Goal: Use online tool/utility: Utilize a website feature to perform a specific function

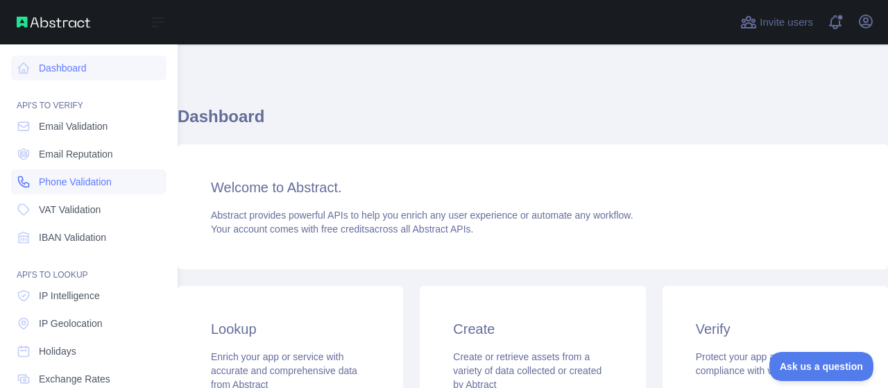
click at [68, 180] on span "Phone Validation" at bounding box center [75, 182] width 73 height 14
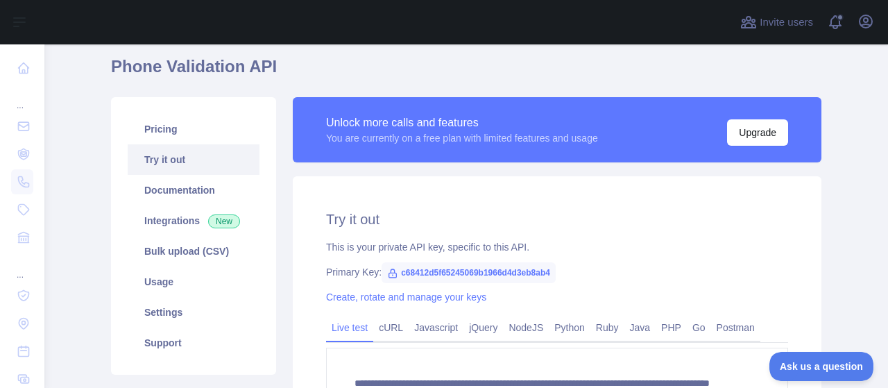
scroll to position [69, 0]
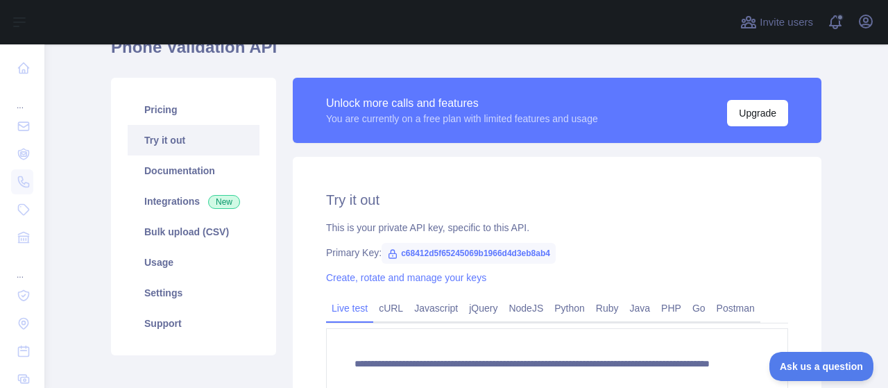
click at [498, 253] on span "c68412d5f65245069b1966d4d3eb8ab4" at bounding box center [469, 253] width 174 height 21
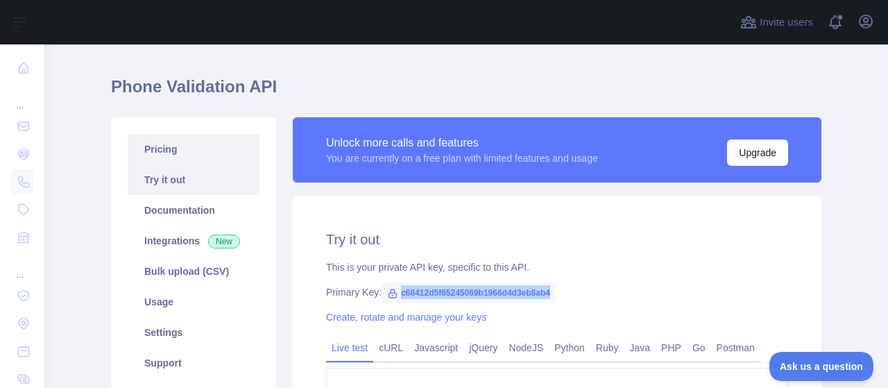
scroll to position [0, 0]
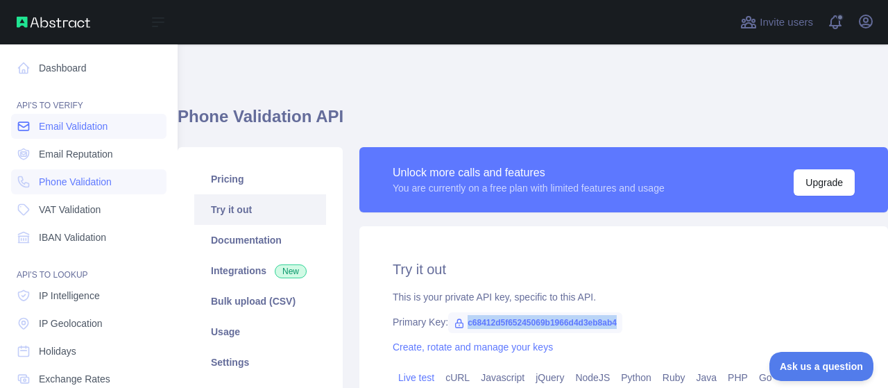
click at [84, 120] on span "Email Validation" at bounding box center [73, 126] width 69 height 14
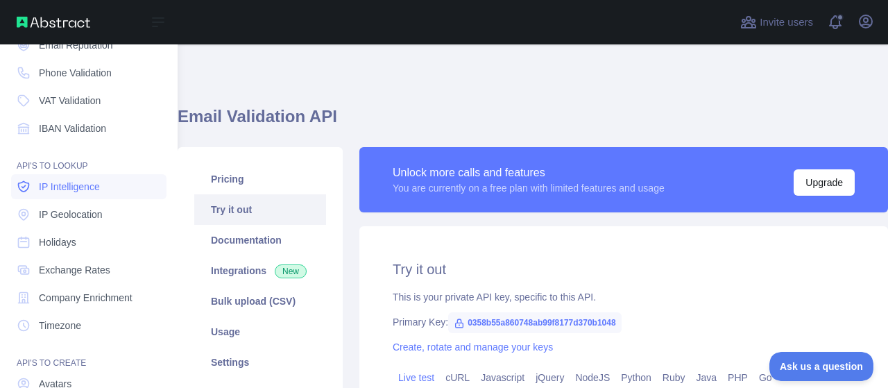
scroll to position [139, 0]
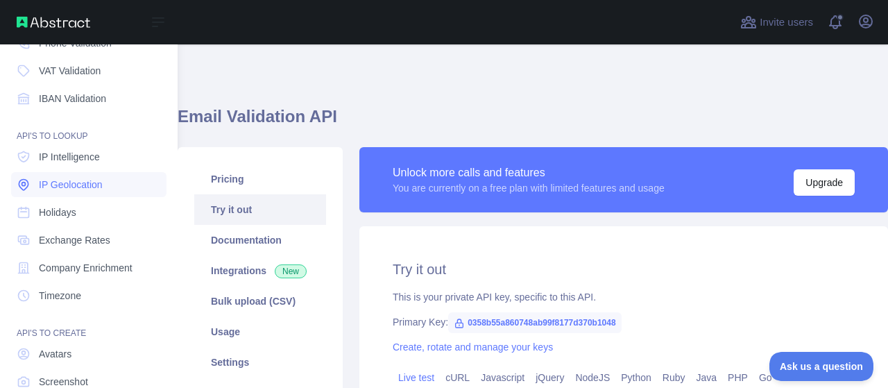
click at [111, 182] on link "IP Geolocation" at bounding box center [88, 184] width 155 height 25
click at [97, 103] on span "IBAN Validation" at bounding box center [72, 99] width 67 height 14
click at [83, 196] on link "IP Geolocation" at bounding box center [88, 184] width 155 height 25
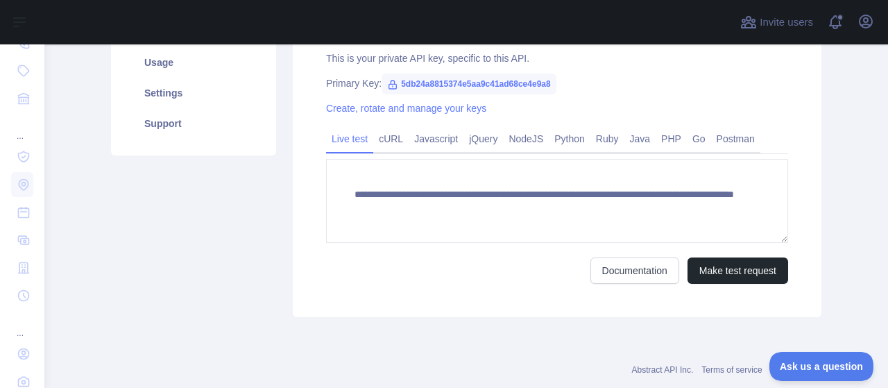
scroll to position [269, 0]
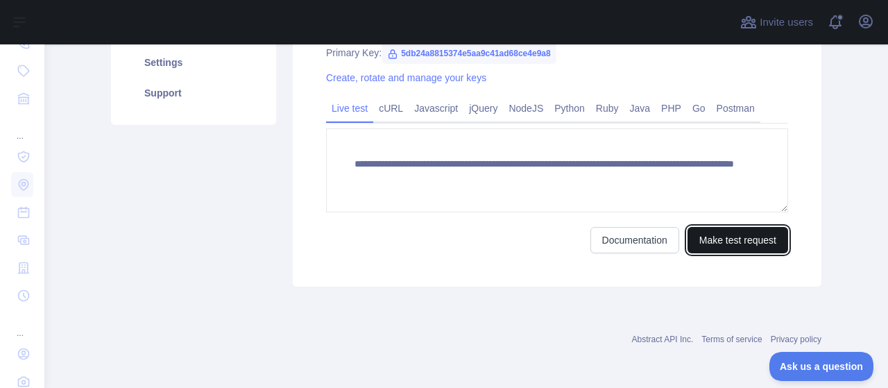
click at [700, 244] on button "Make test request" at bounding box center [738, 240] width 101 height 26
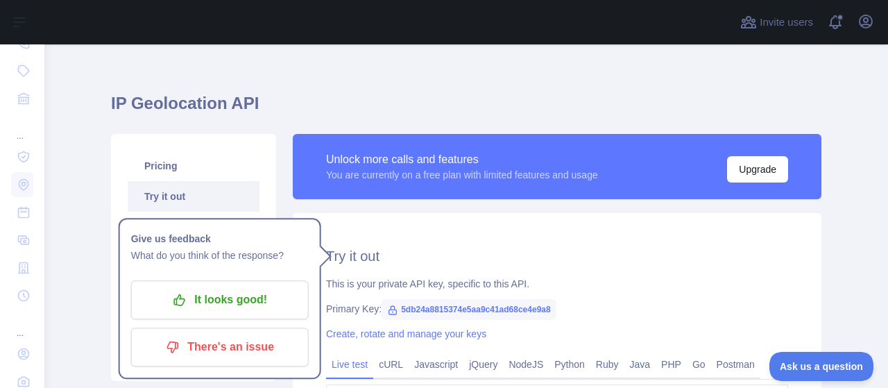
scroll to position [0, 0]
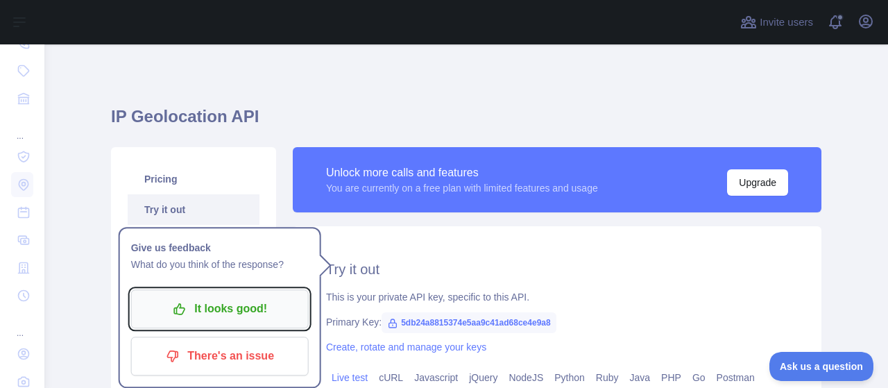
click at [241, 319] on p "It looks good!" at bounding box center [220, 309] width 157 height 24
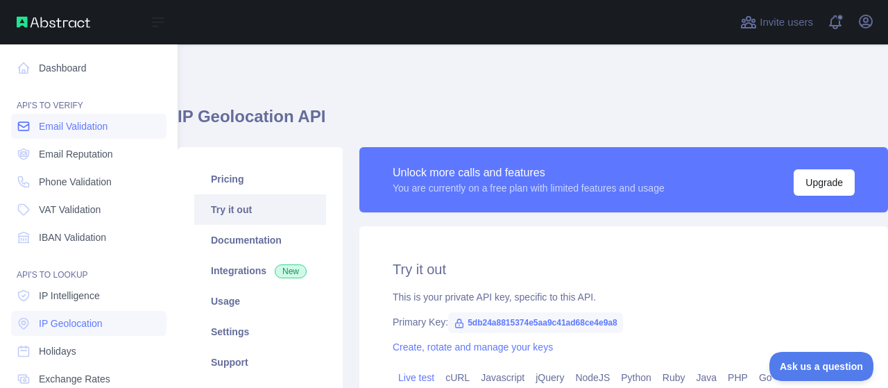
click at [96, 126] on span "Email Validation" at bounding box center [73, 126] width 69 height 14
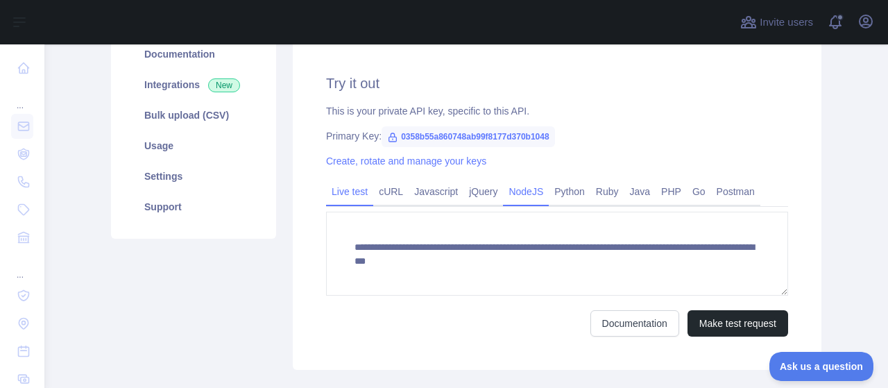
scroll to position [208, 0]
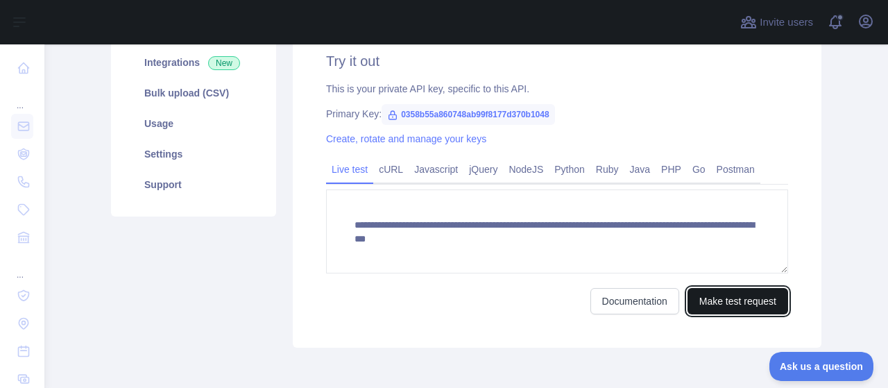
click at [740, 305] on button "Make test request" at bounding box center [738, 301] width 101 height 26
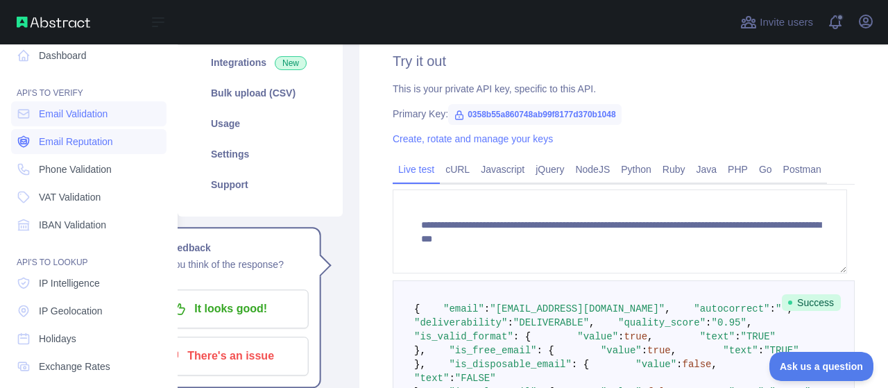
scroll to position [0, 0]
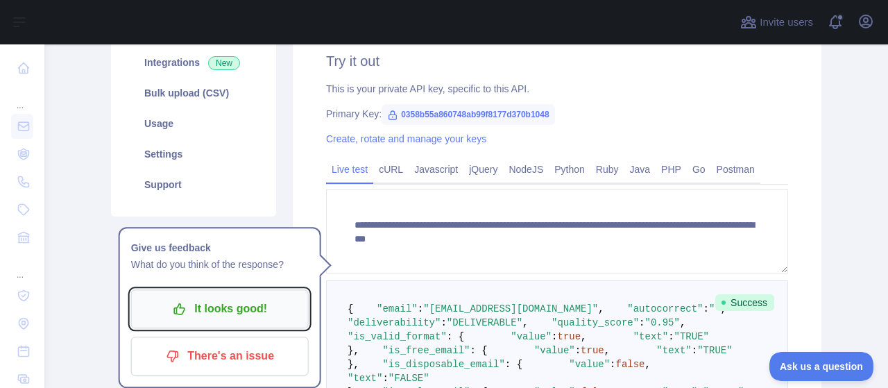
click at [262, 309] on p "It looks good!" at bounding box center [220, 309] width 157 height 24
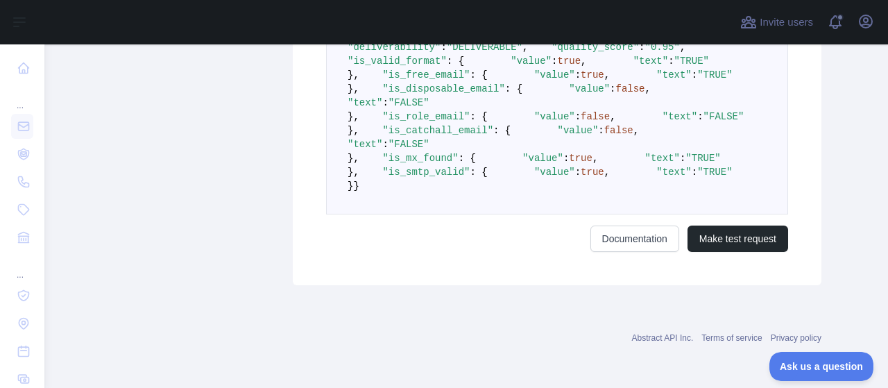
scroll to position [555, 0]
